Goal: Book appointment/travel/reservation

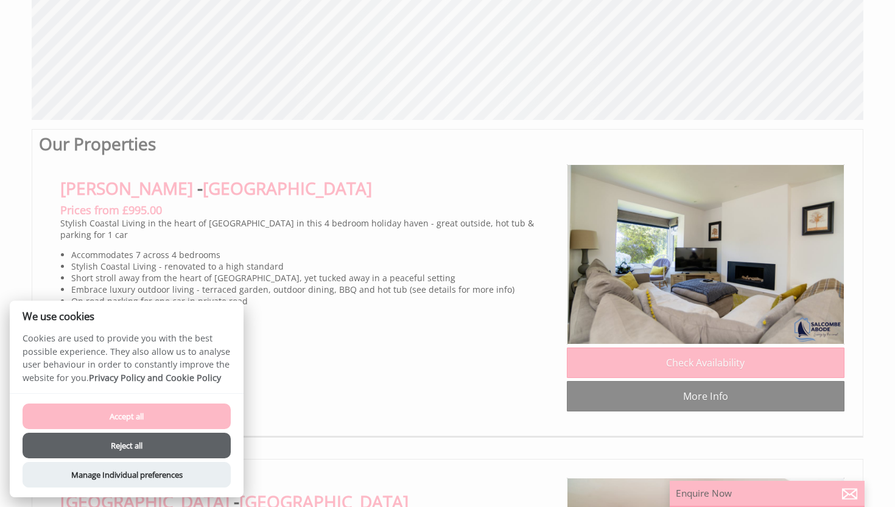
scroll to position [506, 0]
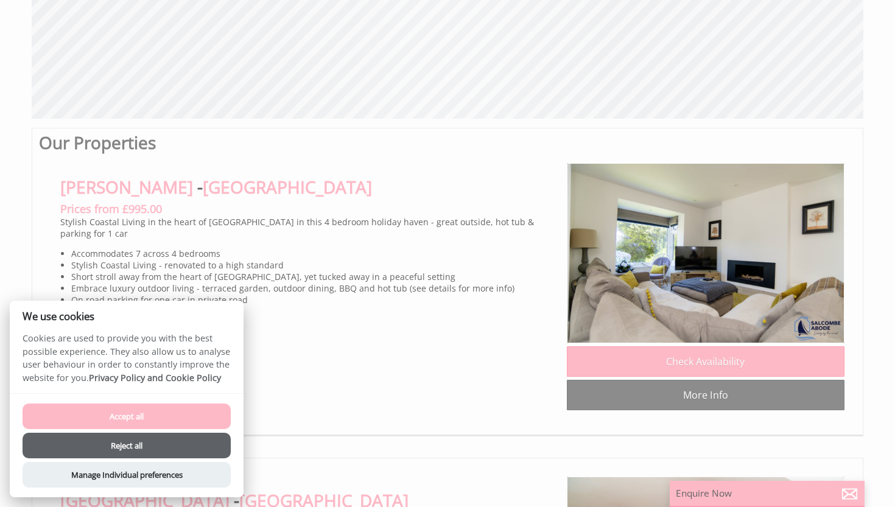
click at [152, 421] on button "Accept all" at bounding box center [127, 416] width 208 height 26
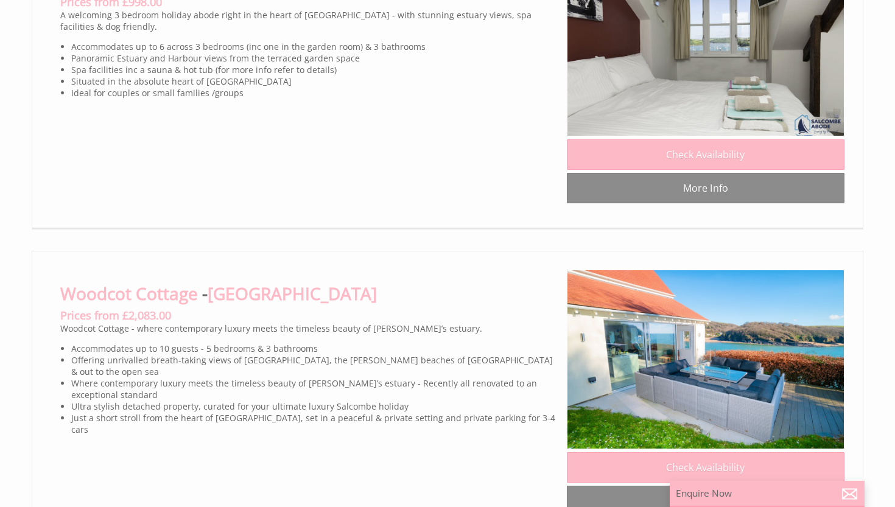
scroll to position [5413, 0]
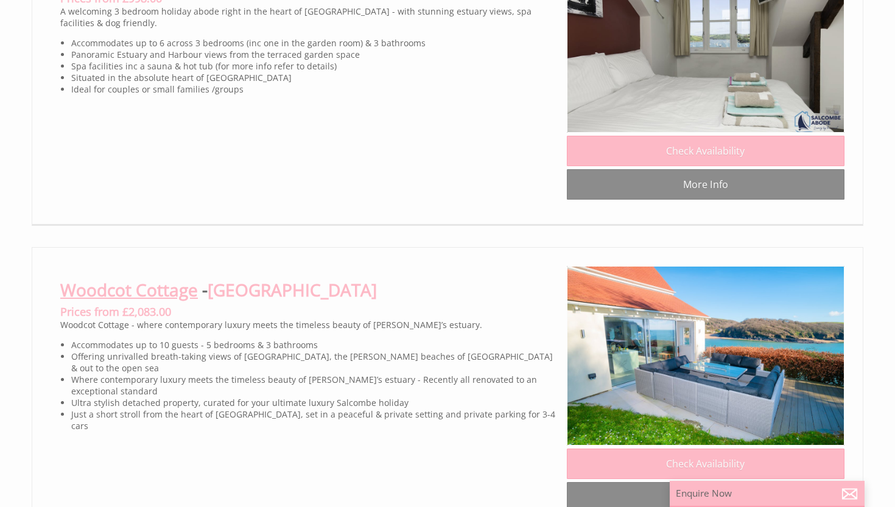
click at [176, 293] on link "Woodcot Cottage" at bounding box center [129, 289] width 138 height 23
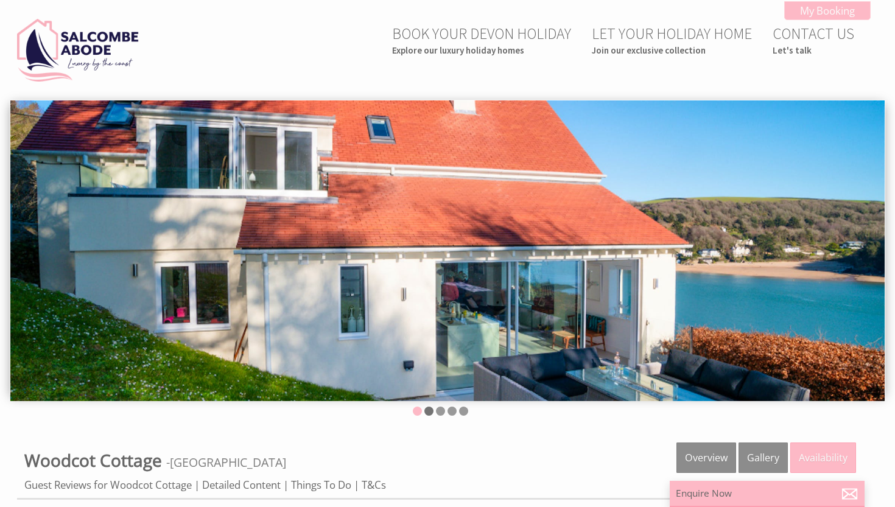
click at [430, 413] on li at bounding box center [428, 411] width 9 height 9
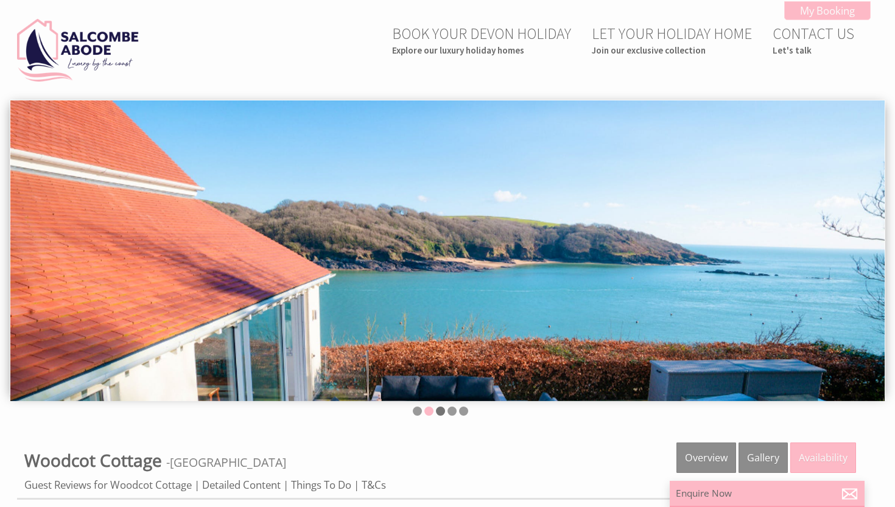
click at [438, 411] on li at bounding box center [440, 411] width 9 height 9
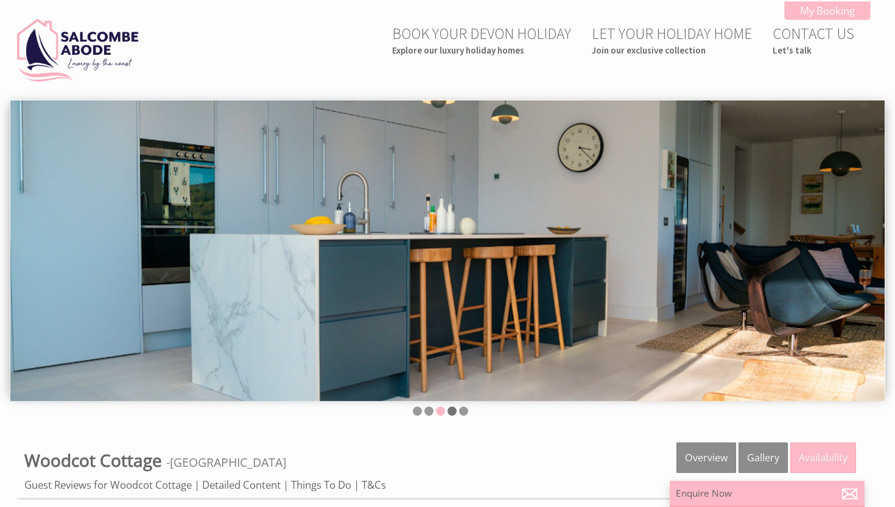
click at [453, 410] on li at bounding box center [451, 411] width 9 height 9
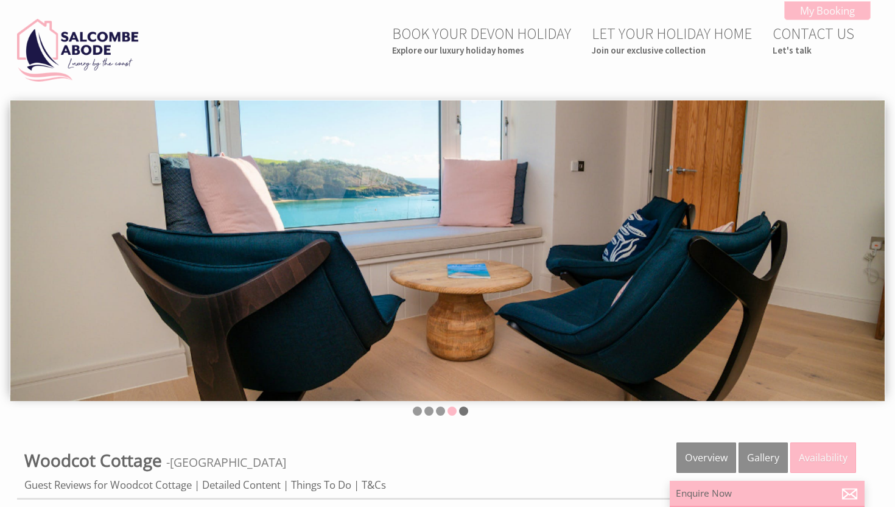
click at [463, 408] on li at bounding box center [463, 411] width 9 height 9
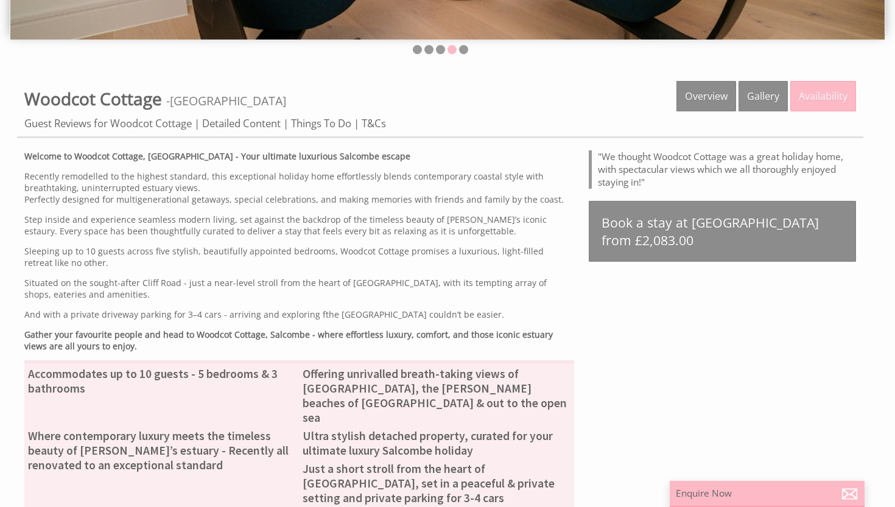
scroll to position [334, 0]
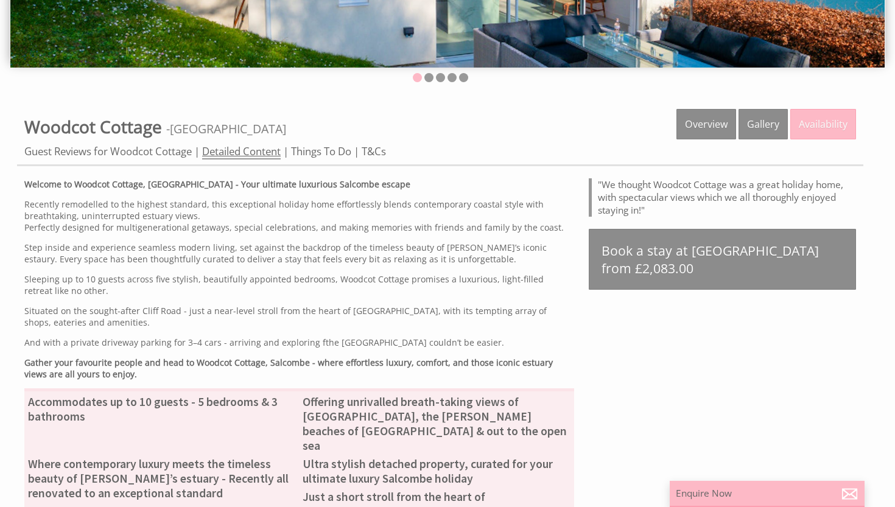
click at [246, 149] on link "Detailed Content" at bounding box center [241, 151] width 79 height 15
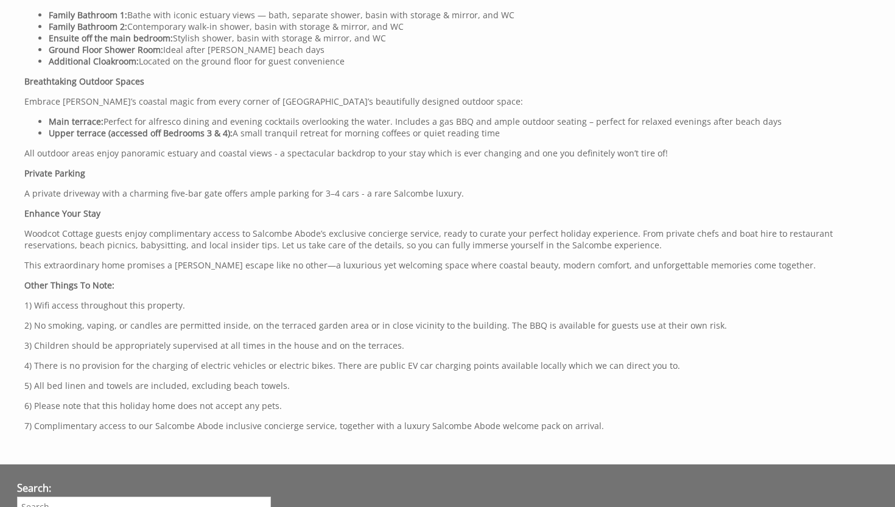
scroll to position [1114, 0]
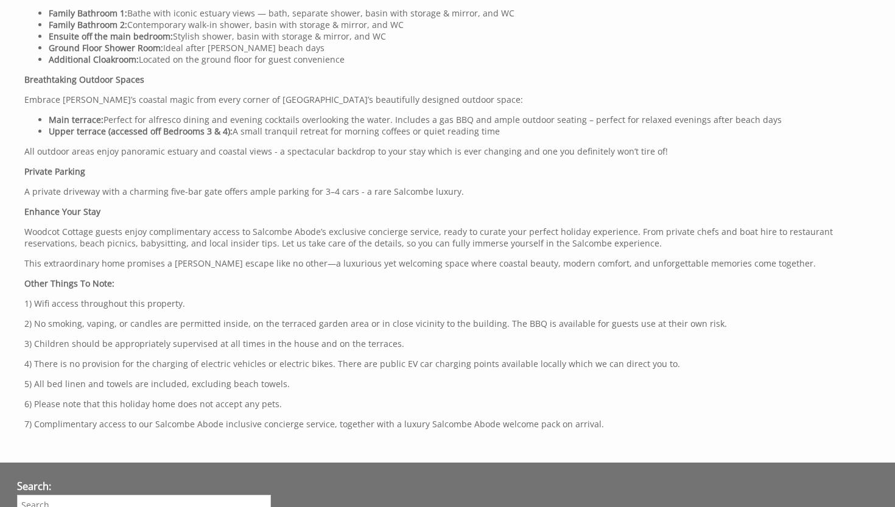
scroll to position [334, 0]
